Goal: Complete application form

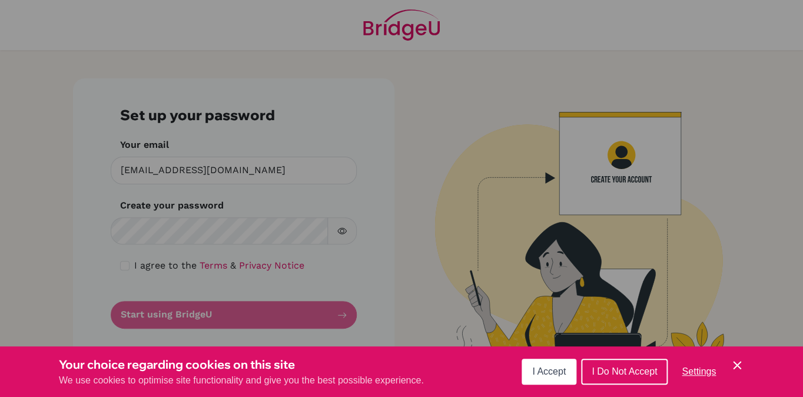
click at [738, 365] on icon "Cookie Control Close Icon" at bounding box center [737, 365] width 14 height 14
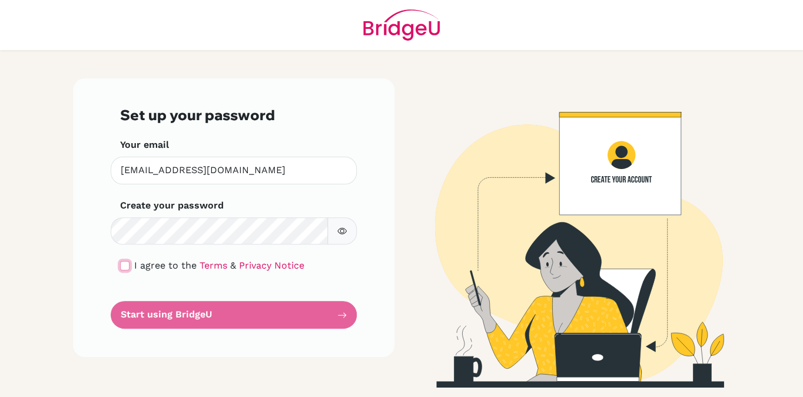
click at [125, 268] on input "checkbox" at bounding box center [124, 265] width 9 height 9
checkbox input "true"
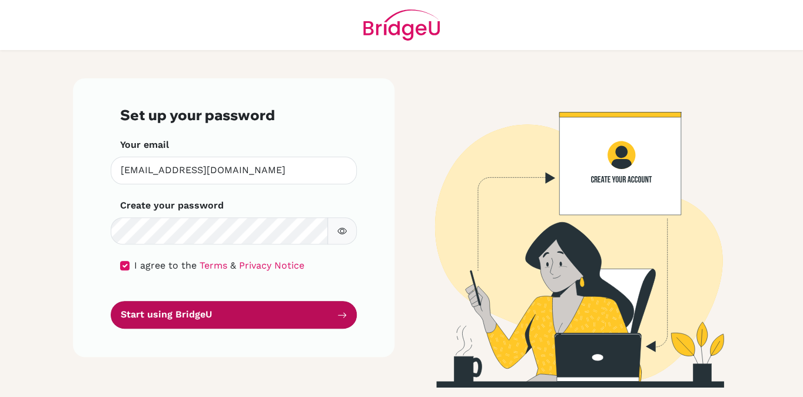
click at [228, 318] on button "Start using BridgeU" at bounding box center [234, 315] width 246 height 28
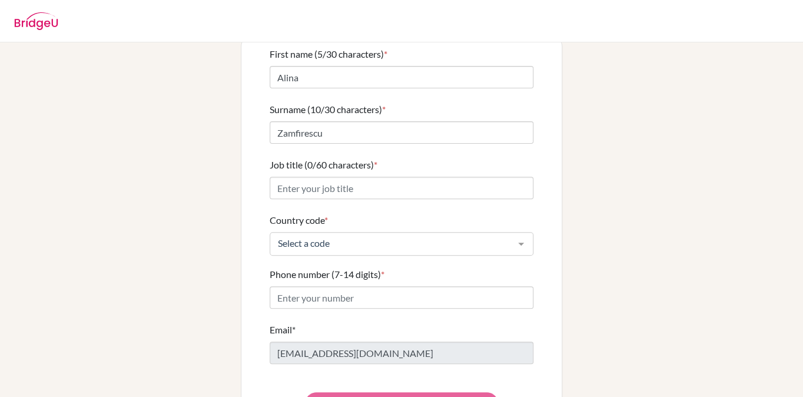
scroll to position [127, 0]
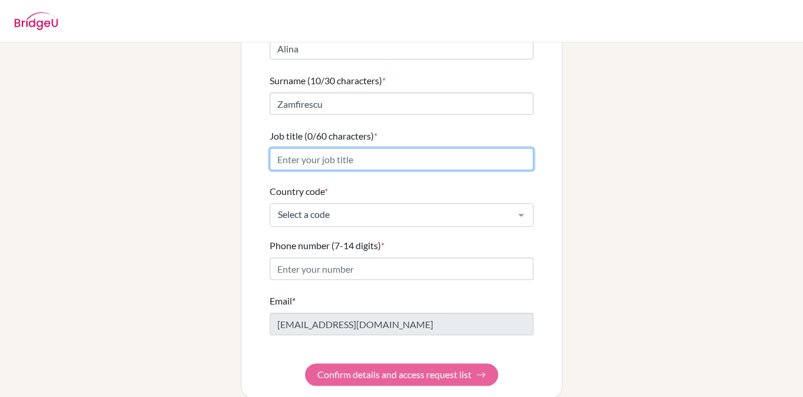
click at [391, 154] on input "Job title (0/60 characters) *" at bounding box center [402, 159] width 264 height 22
type input "IB Programmes Support Officer & Math Department Chair"
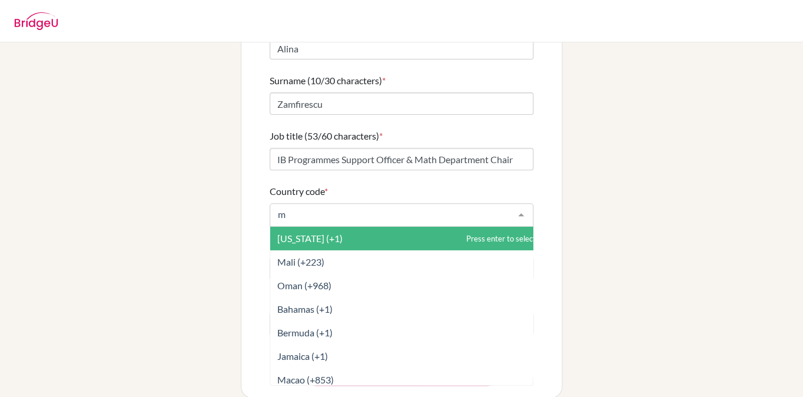
type input "mo"
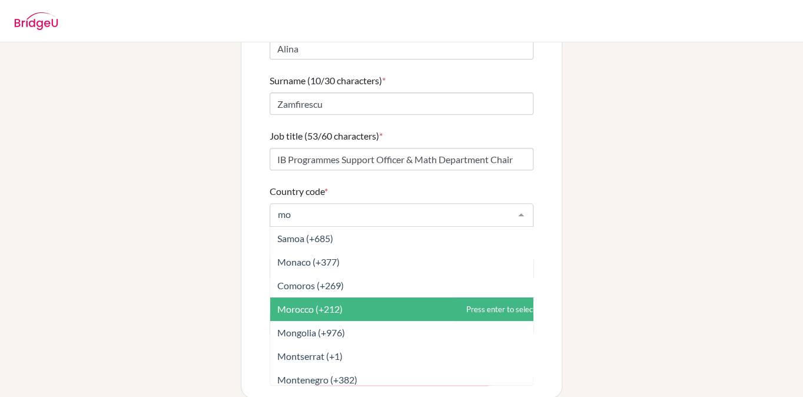
click at [346, 304] on span "Morocco (+212)" at bounding box center [406, 309] width 272 height 24
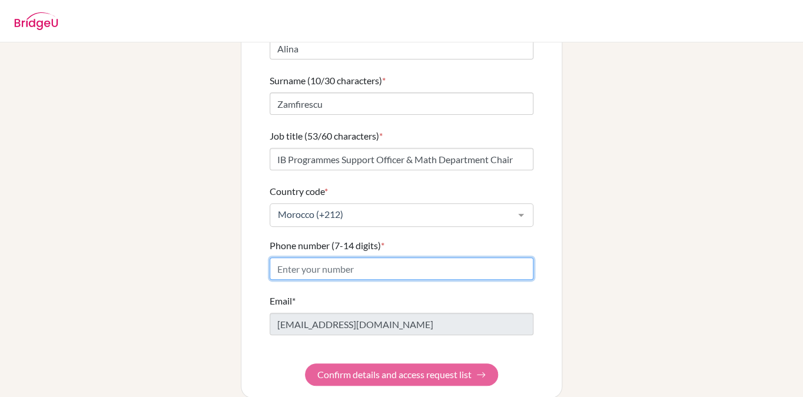
click at [352, 264] on input "Phone number (7-14 digits) *" at bounding box center [402, 268] width 264 height 22
paste input "[PHONE_NUMBER]"
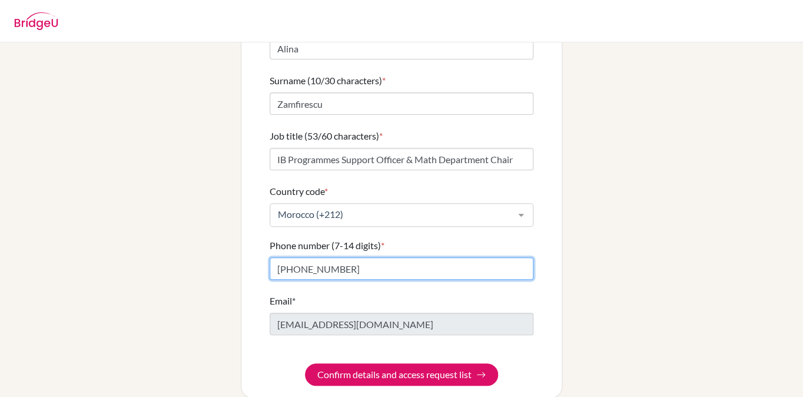
click at [287, 257] on input "[PHONE_NUMBER]" at bounding box center [402, 268] width 264 height 22
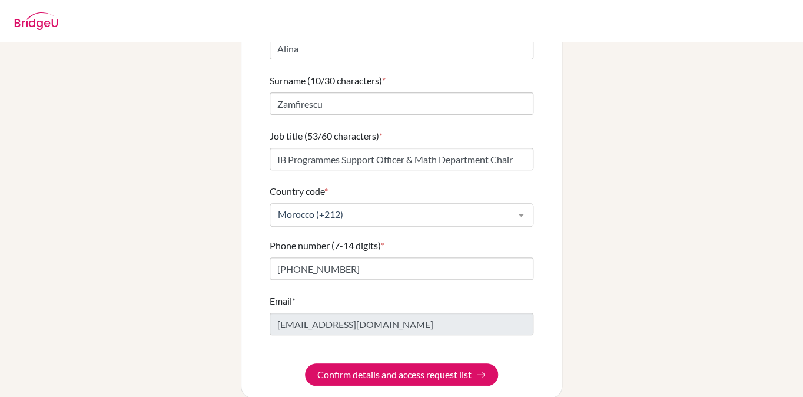
click at [458, 294] on div "Email* [EMAIL_ADDRESS][DOMAIN_NAME]" at bounding box center [402, 314] width 264 height 41
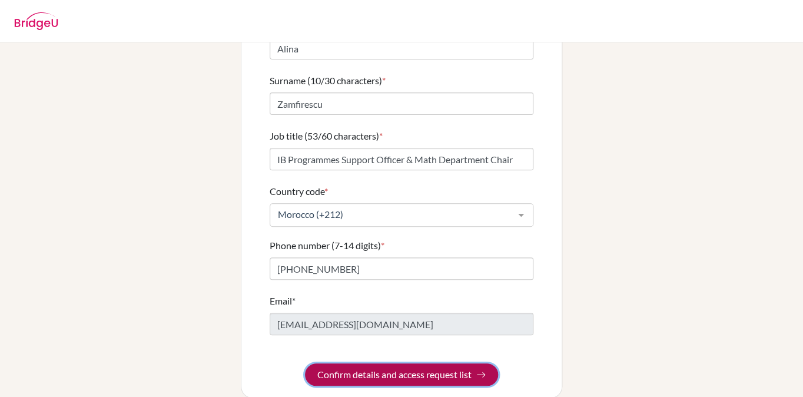
click at [428, 370] on button "Confirm details and access request list" at bounding box center [401, 374] width 193 height 22
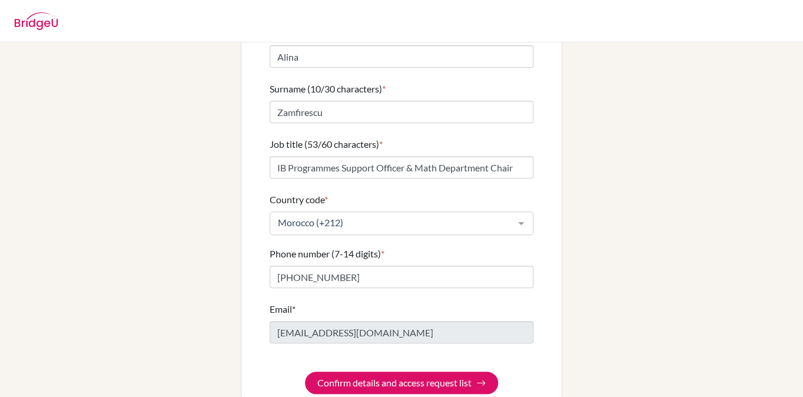
scroll to position [172, 0]
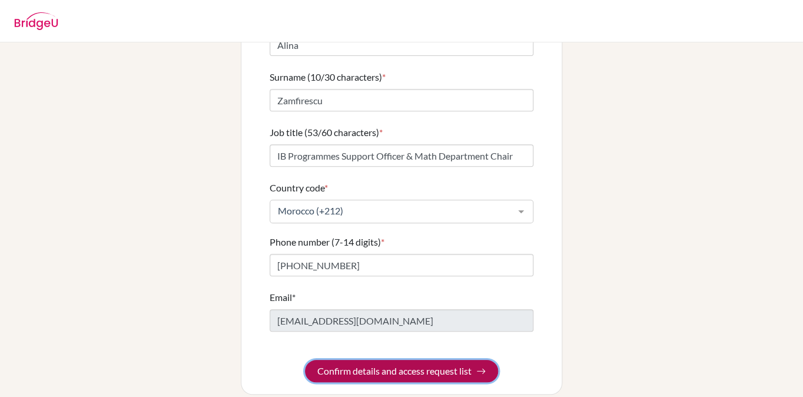
click at [430, 360] on button "Confirm details and access request list" at bounding box center [401, 371] width 193 height 22
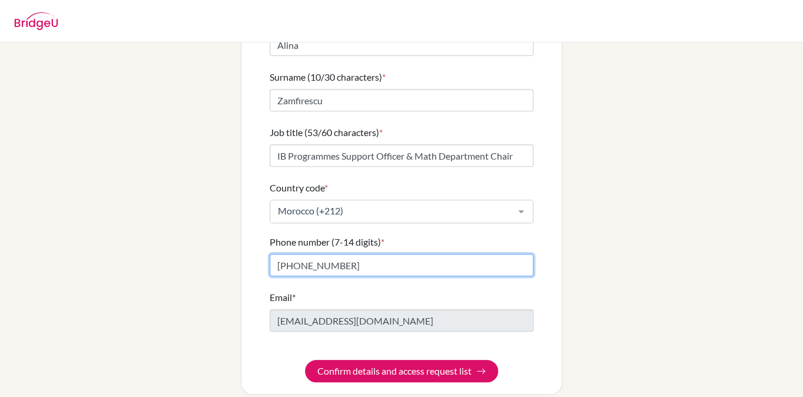
click at [348, 256] on input "[PHONE_NUMBER]" at bounding box center [402, 265] width 264 height 22
drag, startPoint x: 287, startPoint y: 257, endPoint x: 255, endPoint y: 254, distance: 32.5
click at [270, 254] on input "[PHONE_NUMBER]" at bounding box center [402, 265] width 264 height 22
click at [293, 254] on input "522 79 39" at bounding box center [402, 265] width 264 height 22
click at [303, 254] on input "52279 39" at bounding box center [402, 265] width 264 height 22
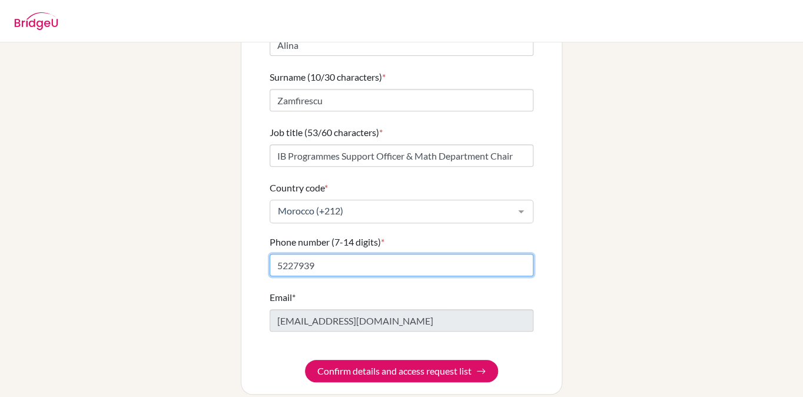
click at [315, 254] on input "5227939" at bounding box center [402, 265] width 264 height 22
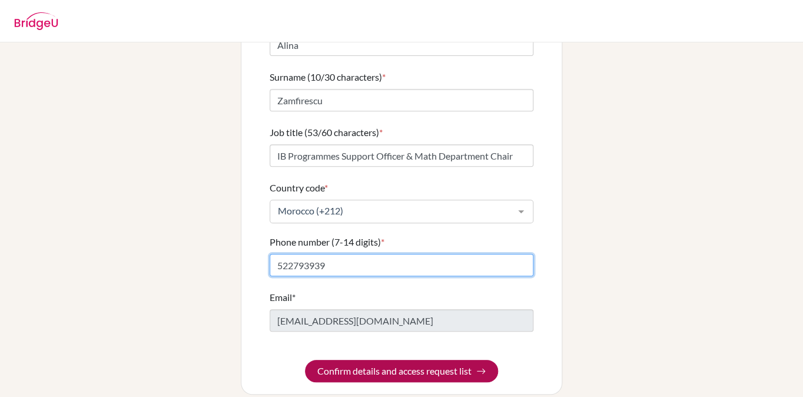
type input "522793939"
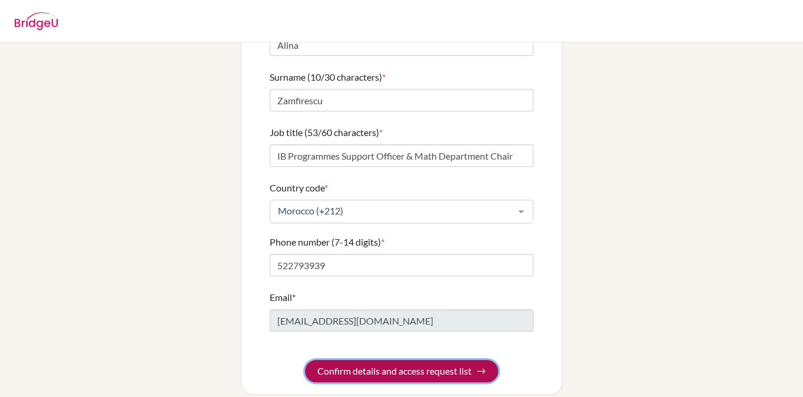
click at [425, 360] on button "Confirm details and access request list" at bounding box center [401, 371] width 193 height 22
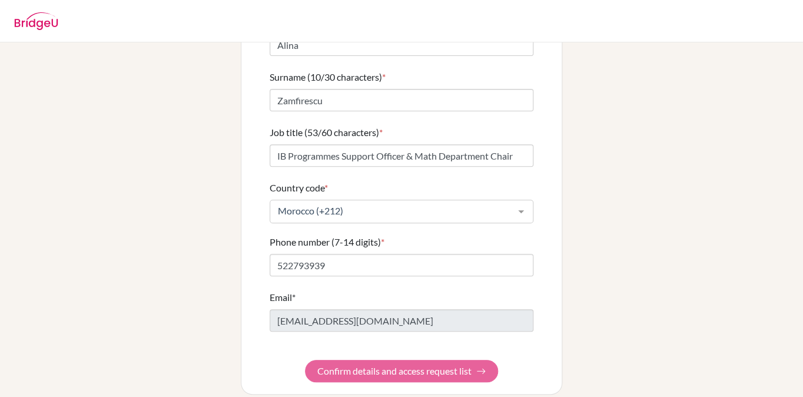
scroll to position [0, 0]
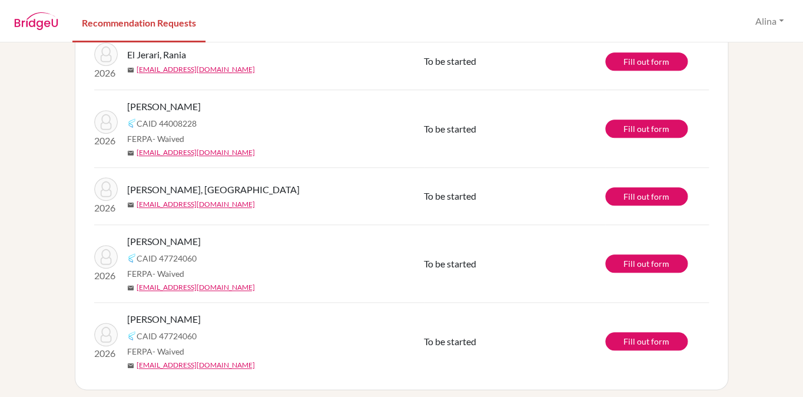
scroll to position [285, 0]
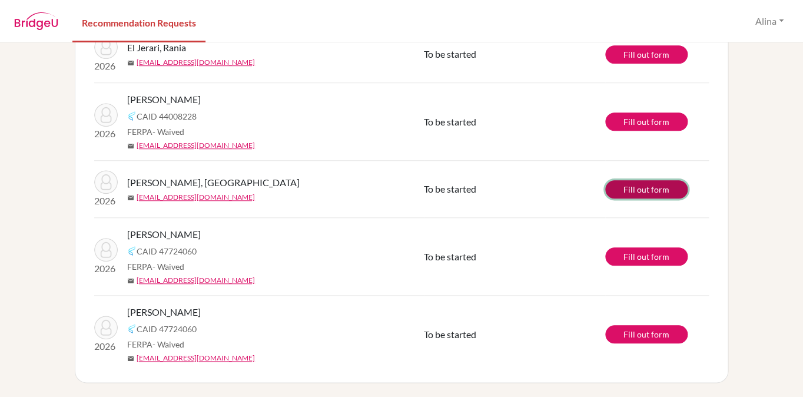
click at [638, 188] on link "Fill out form" at bounding box center [646, 189] width 82 height 18
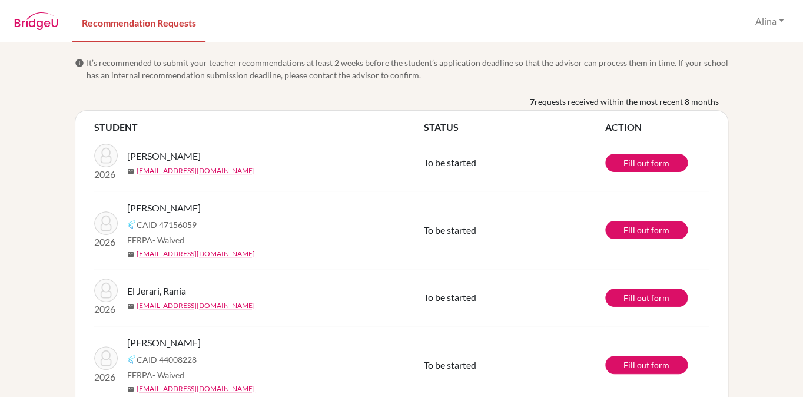
scroll to position [244, 0]
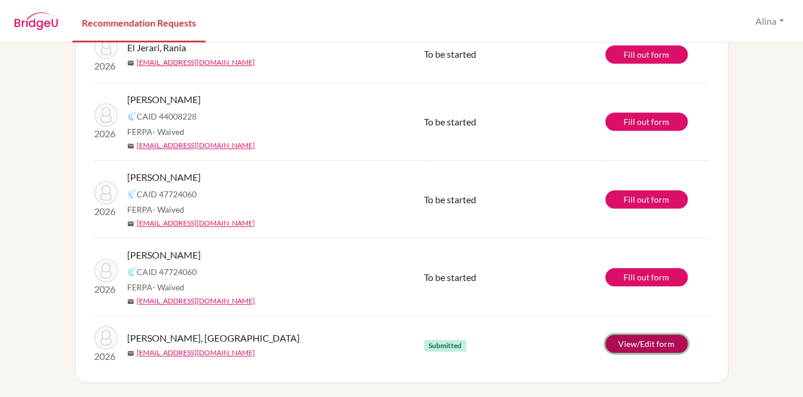
click at [643, 341] on link "View/Edit form" at bounding box center [646, 343] width 82 height 18
